Goal: Check status: Check status

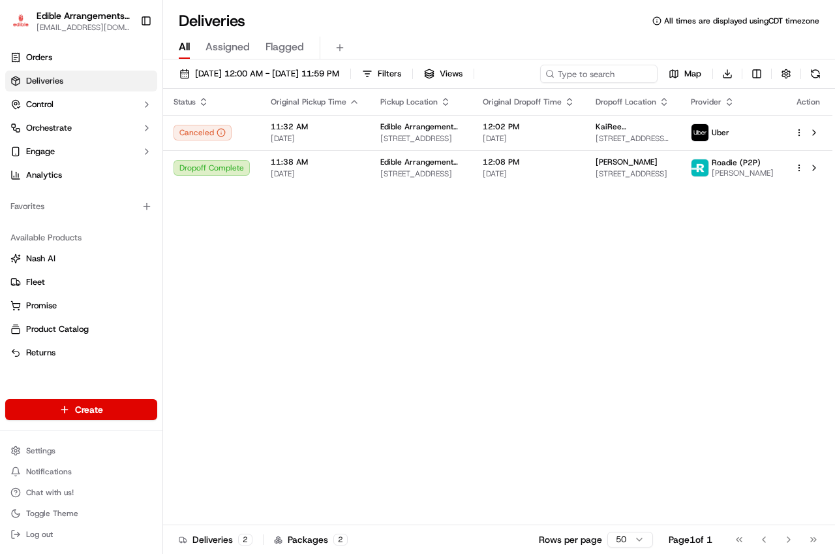
click at [114, 76] on link "Deliveries" at bounding box center [81, 80] width 152 height 21
click at [114, 86] on link "Deliveries" at bounding box center [81, 80] width 152 height 21
click at [345, 80] on button "[DATE] 12:00 AM - [DATE] 11:59 PM" at bounding box center [260, 74] width 172 height 18
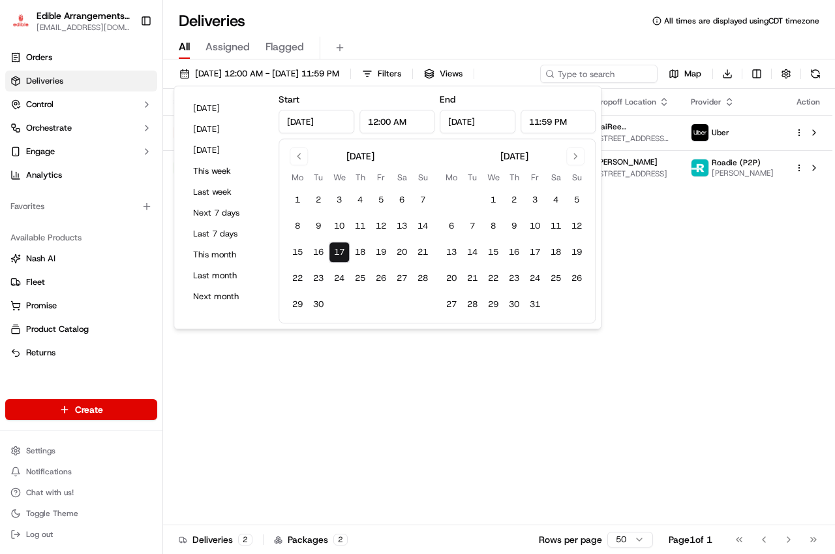
click at [337, 260] on button "17" at bounding box center [339, 252] width 21 height 21
click at [460, 369] on div "Status Original Pickup Time Pickup Location Original Dropoff Time Dropoff Locat…" at bounding box center [498, 307] width 670 height 436
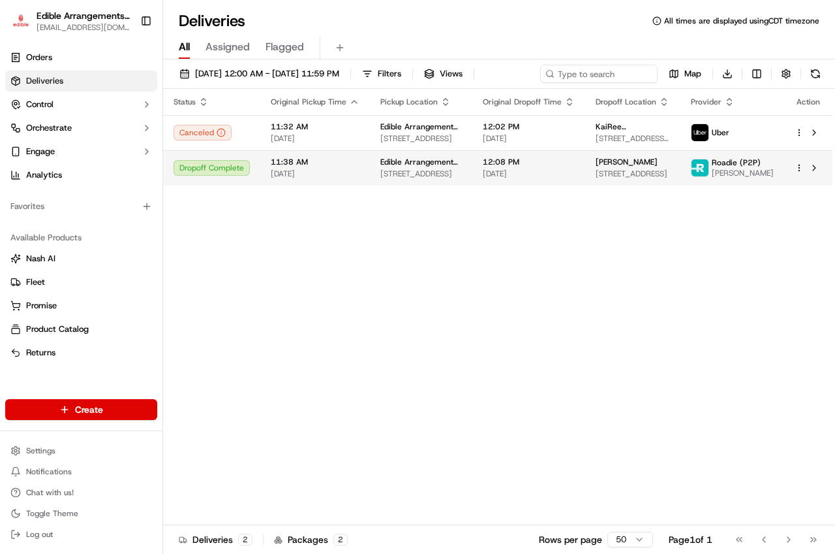
click at [740, 171] on span "[PERSON_NAME]" at bounding box center [743, 173] width 62 height 10
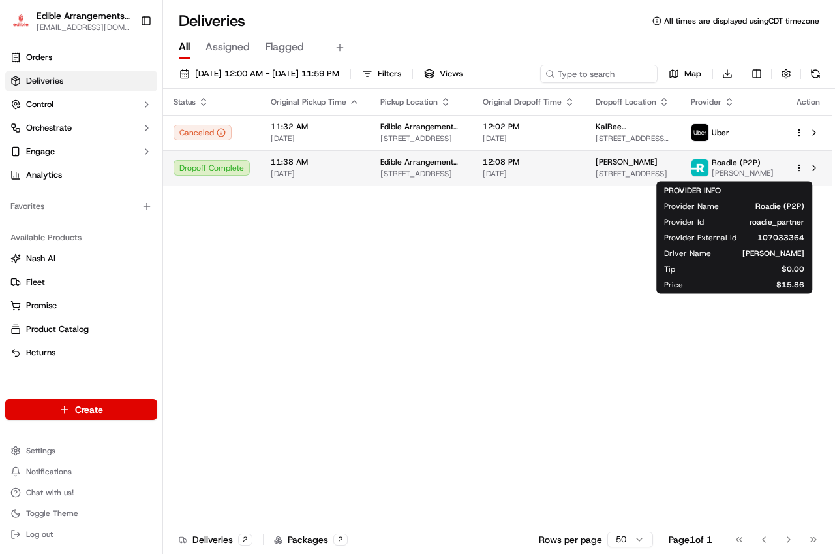
drag, startPoint x: 762, startPoint y: 172, endPoint x: 738, endPoint y: 170, distance: 24.9
click at [738, 170] on span "[PERSON_NAME]" at bounding box center [743, 173] width 62 height 10
